Goal: Task Accomplishment & Management: Use online tool/utility

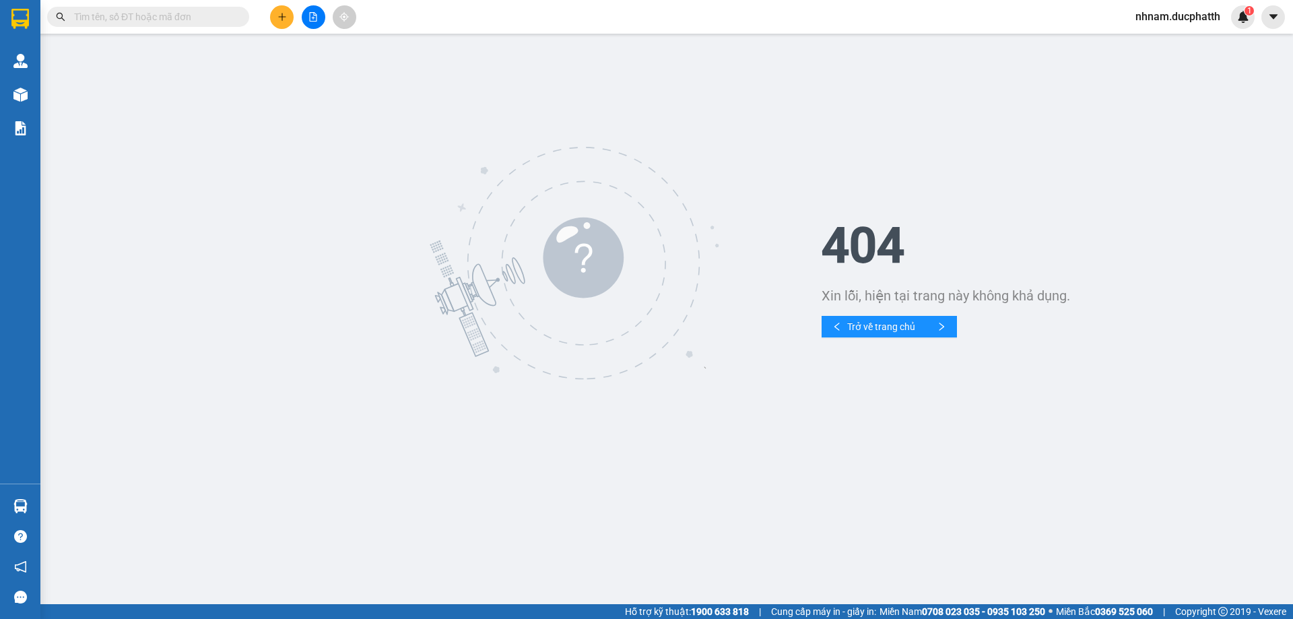
click at [309, 20] on icon "file-add" at bounding box center [313, 16] width 9 height 9
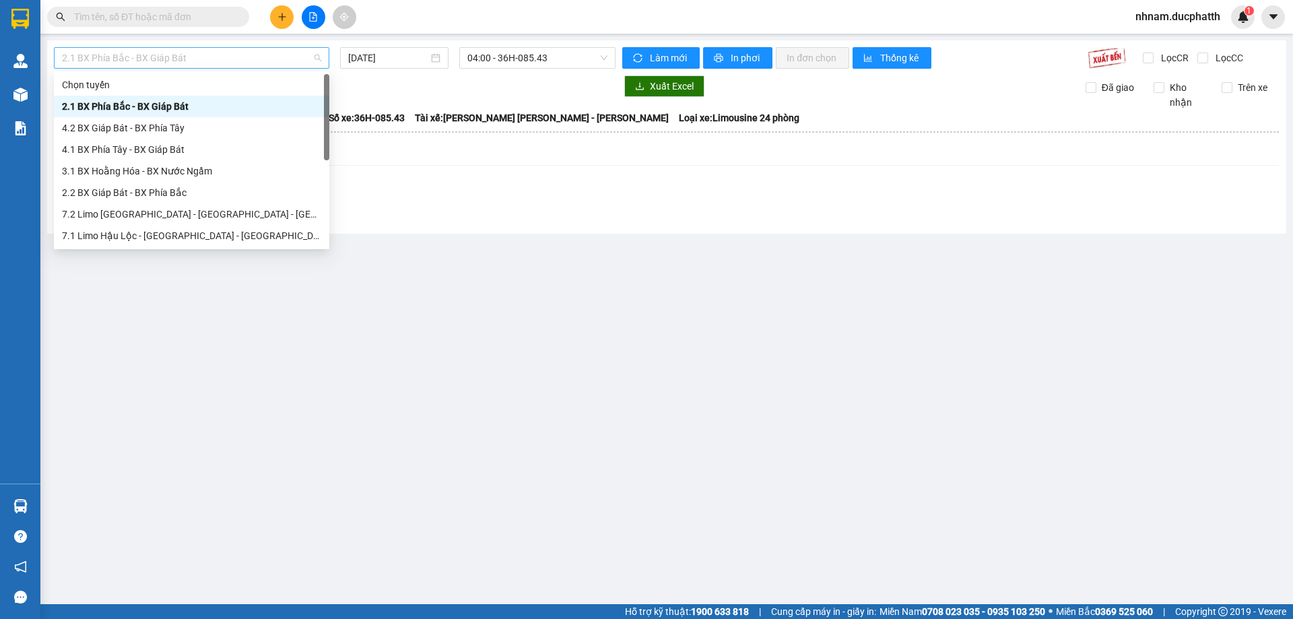
click at [234, 61] on span "2.1 BX Phía Bắc - BX Giáp Bát" at bounding box center [191, 58] width 259 height 20
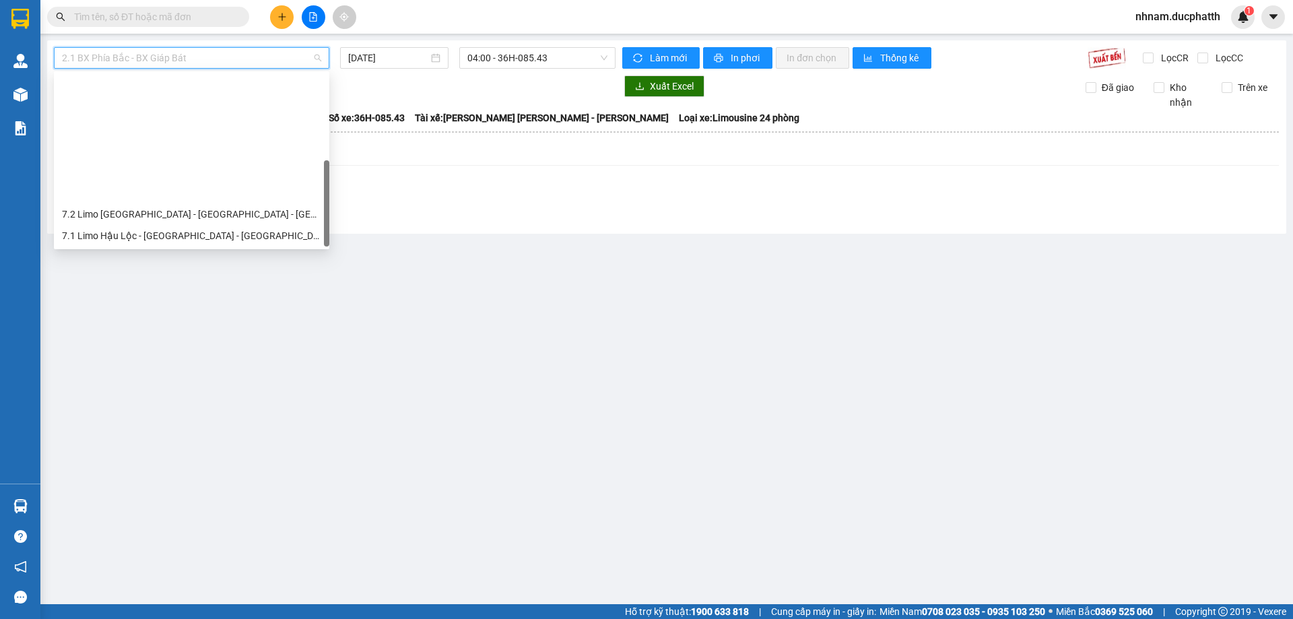
scroll to position [151, 0]
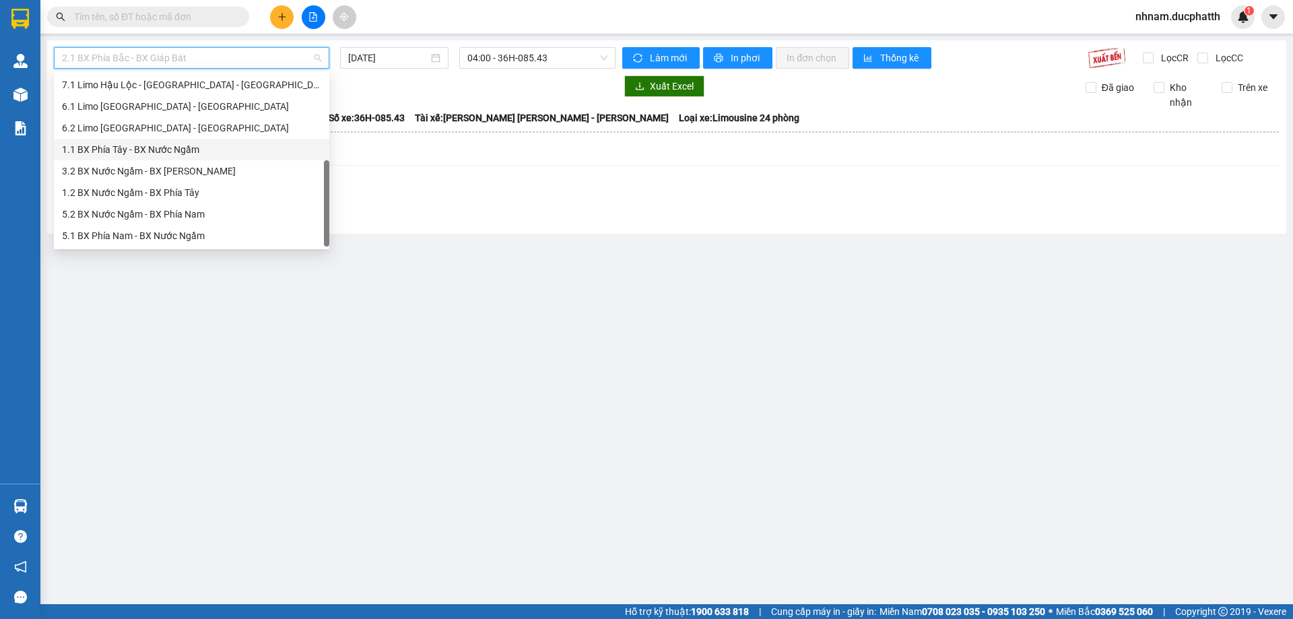
click at [207, 150] on div "1.1 BX Phía Tây - BX Nước Ngầm" at bounding box center [191, 149] width 259 height 15
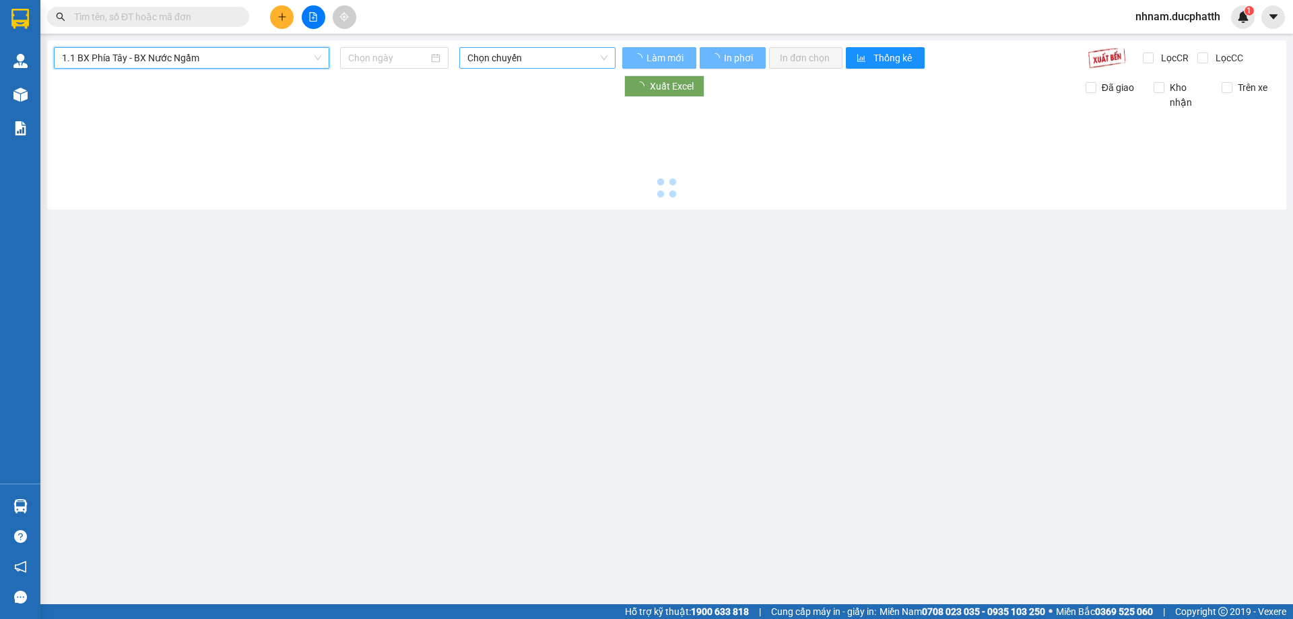
type input "[DATE]"
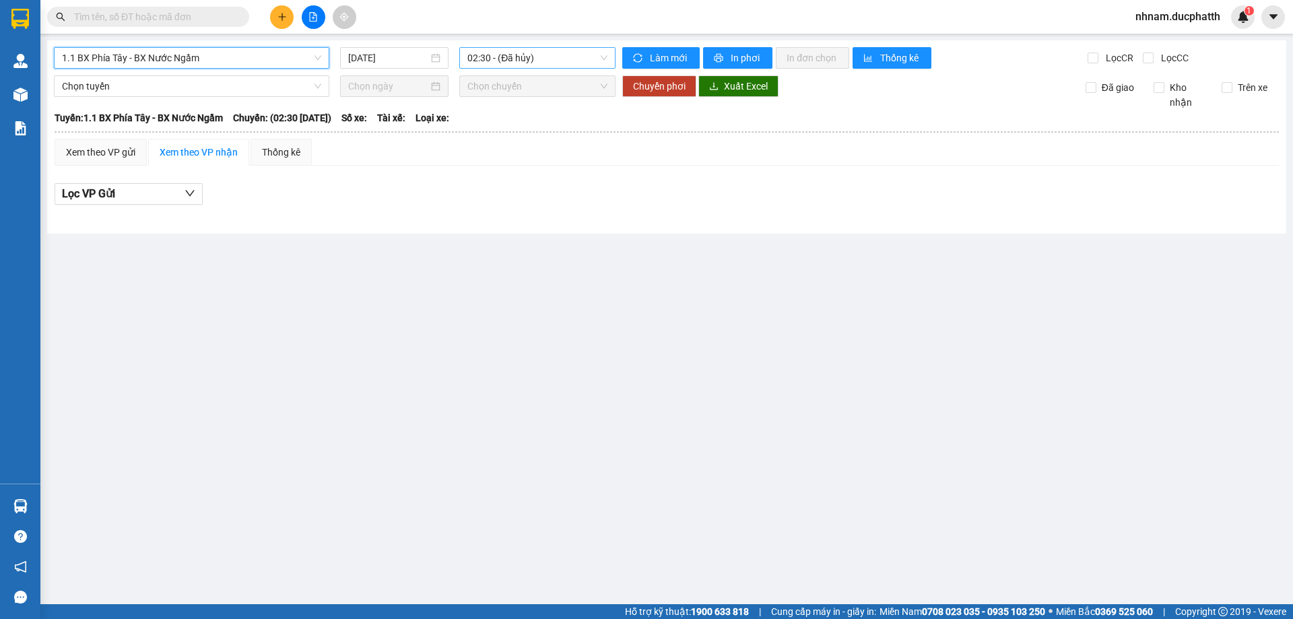
click at [570, 49] on span "02:30 - (Đã hủy)" at bounding box center [538, 58] width 140 height 20
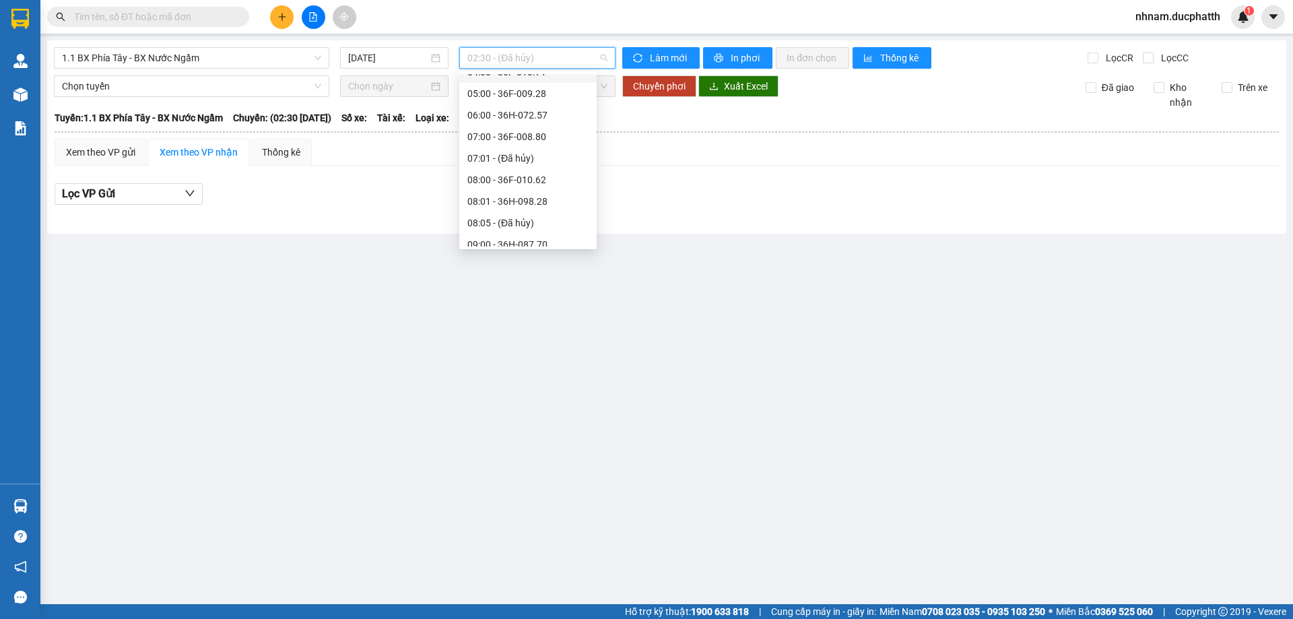
scroll to position [135, 0]
click at [543, 208] on div "09:05 - 36F-008.81" at bounding box center [528, 208] width 121 height 15
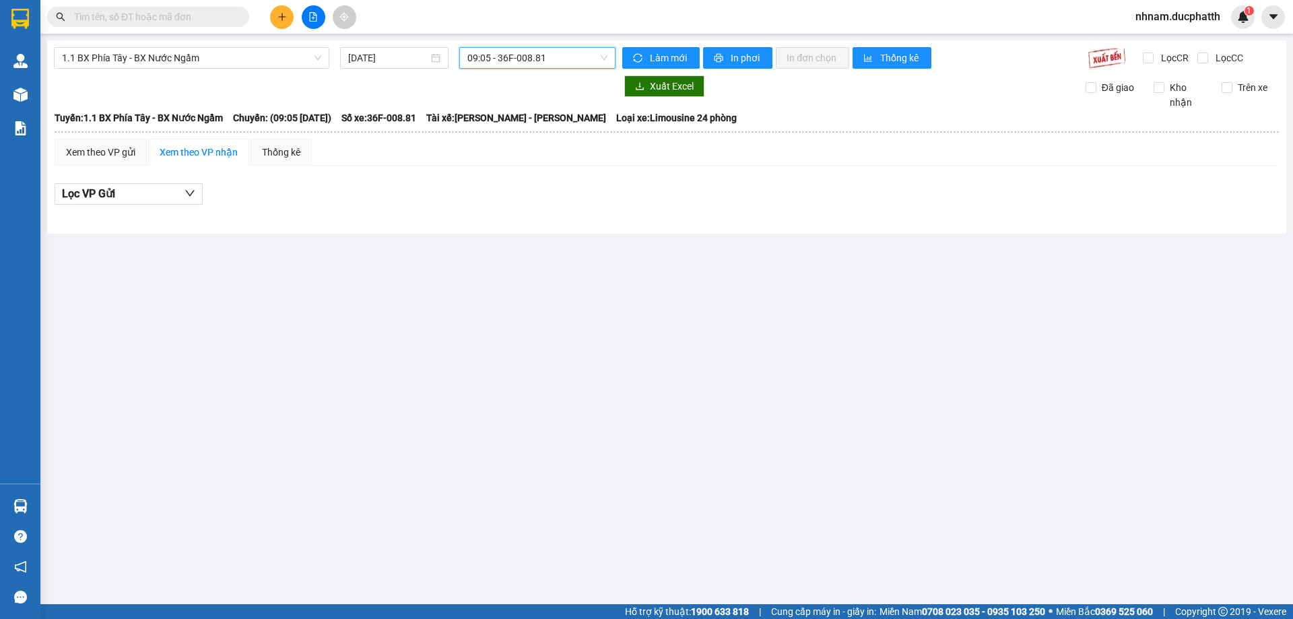
click at [509, 59] on span "09:05 - 36F-008.81" at bounding box center [538, 58] width 140 height 20
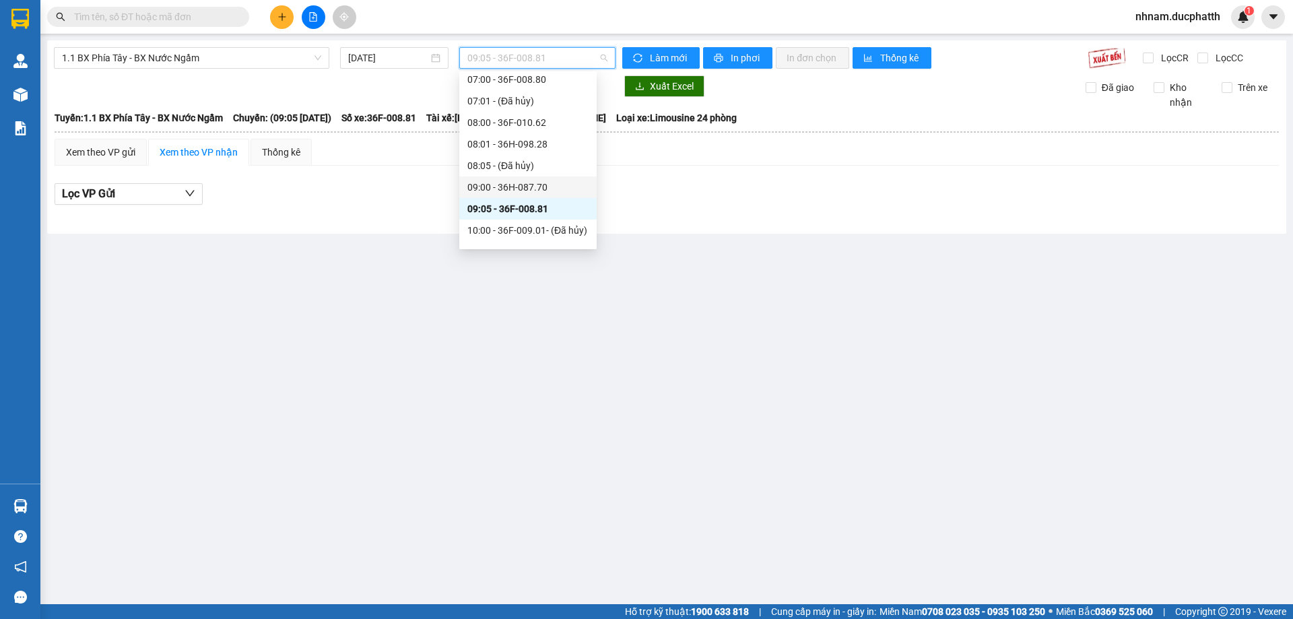
click at [559, 189] on div "09:00 - 36H-087.70" at bounding box center [528, 187] width 121 height 15
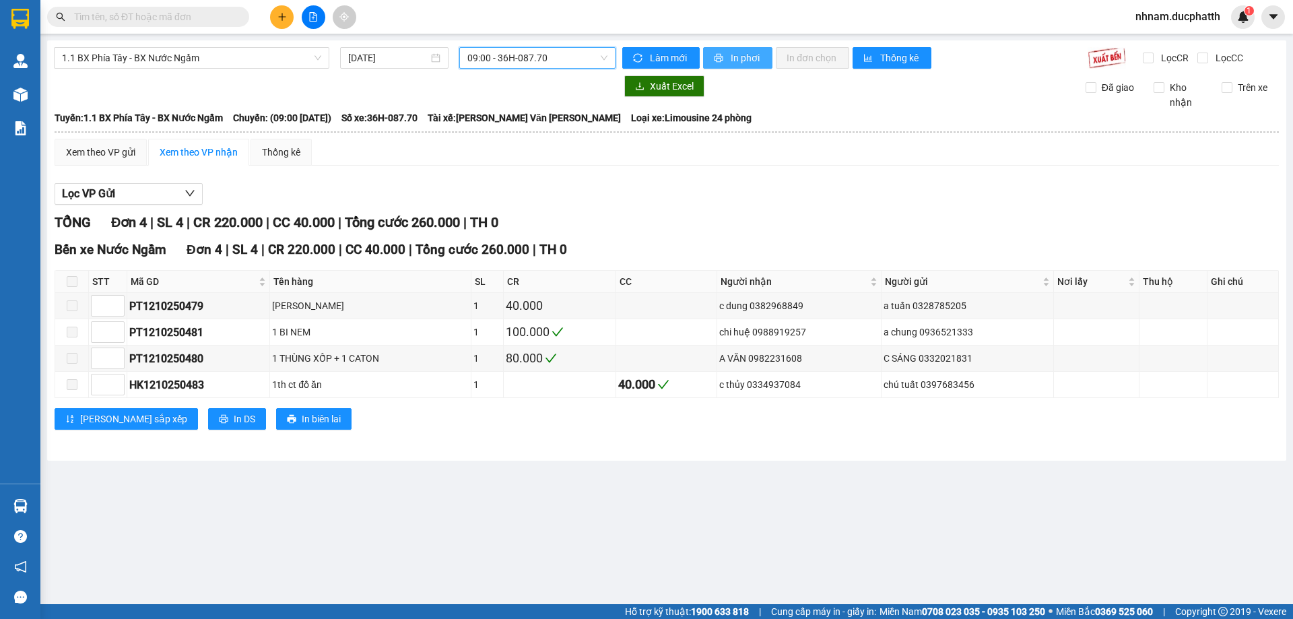
click at [741, 61] on span "In phơi" at bounding box center [746, 58] width 31 height 15
click at [513, 57] on span "09:00 - 36H-087.70" at bounding box center [538, 58] width 140 height 20
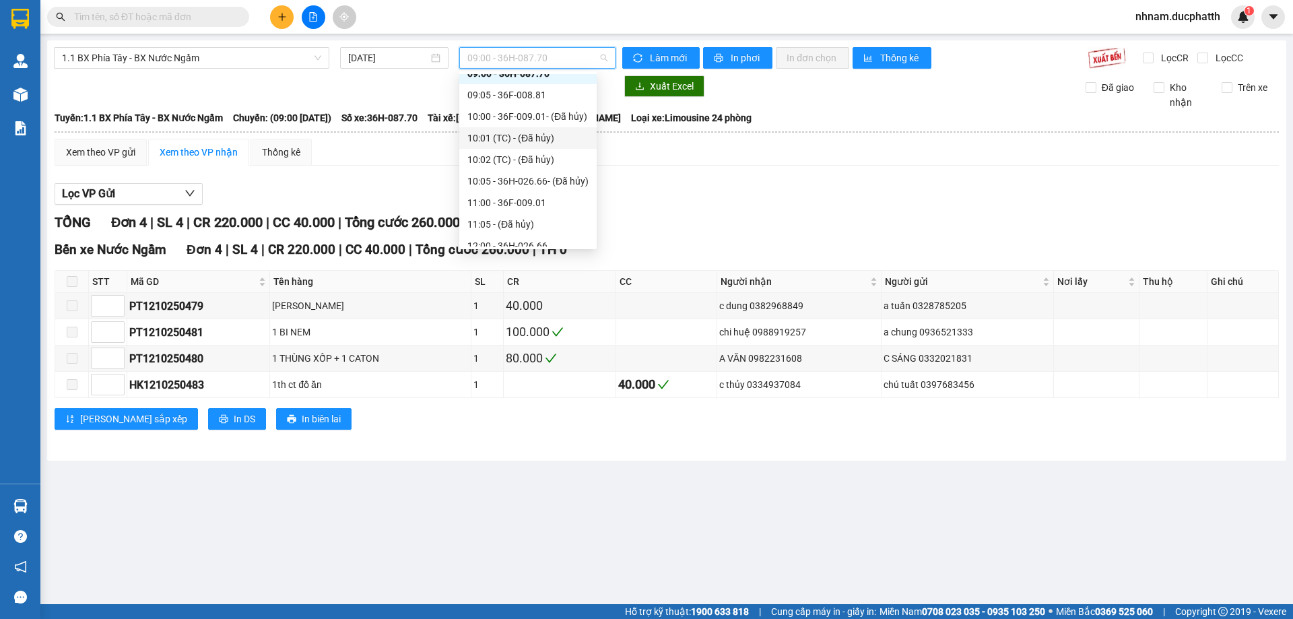
scroll to position [269, 0]
click at [570, 180] on div "11:00 - 36F-009.01" at bounding box center [528, 181] width 121 height 15
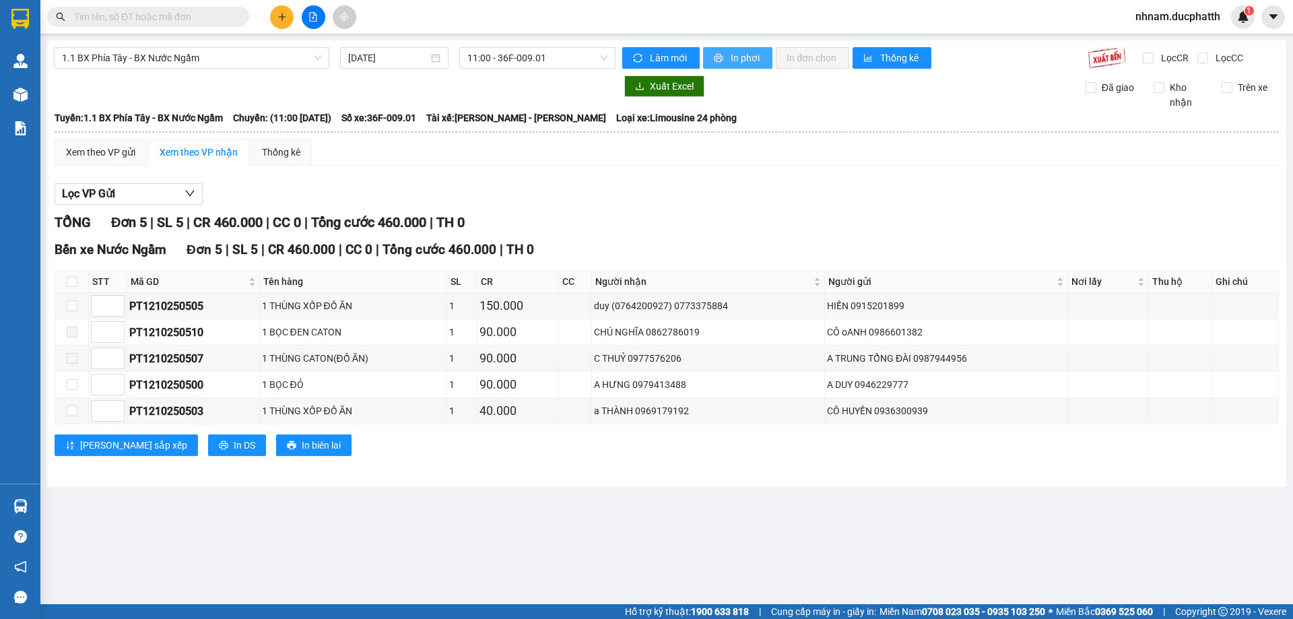
click at [725, 55] on button "In phơi" at bounding box center [737, 58] width 69 height 22
